Goal: Task Accomplishment & Management: Use online tool/utility

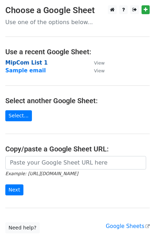
click at [27, 62] on strong "MipCom List 1" at bounding box center [26, 63] width 42 height 6
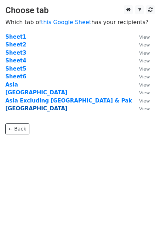
click at [29, 109] on strong "North America" at bounding box center [36, 108] width 62 height 6
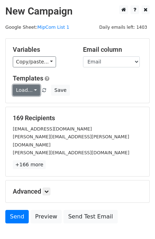
click at [33, 92] on link "Load..." at bounding box center [26, 90] width 27 height 11
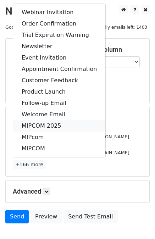
click at [39, 124] on link "MIPCOM 2025" at bounding box center [59, 125] width 92 height 11
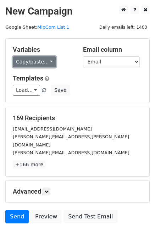
click at [50, 58] on link "Copy/paste..." at bounding box center [34, 61] width 43 height 11
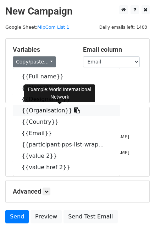
click at [74, 110] on icon at bounding box center [77, 111] width 6 height 6
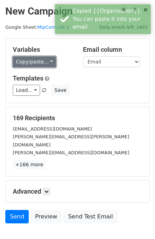
click at [47, 63] on link "Copy/paste..." at bounding box center [34, 61] width 43 height 11
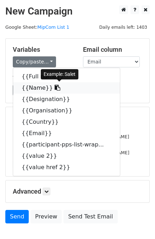
click at [55, 87] on icon at bounding box center [58, 88] width 6 height 6
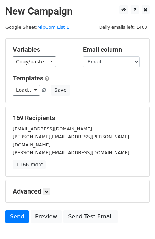
scroll to position [35, 0]
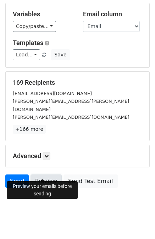
click at [45, 175] on link "Preview" at bounding box center [46, 181] width 31 height 13
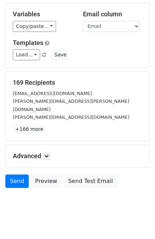
click at [103, 214] on html "New Campaign Daily emails left: 1403 Google Sheet: MipCom List 1 Variables Copy…" at bounding box center [77, 107] width 155 height 284
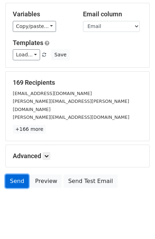
click at [17, 175] on link "Send" at bounding box center [16, 181] width 23 height 13
